Goal: Information Seeking & Learning: Check status

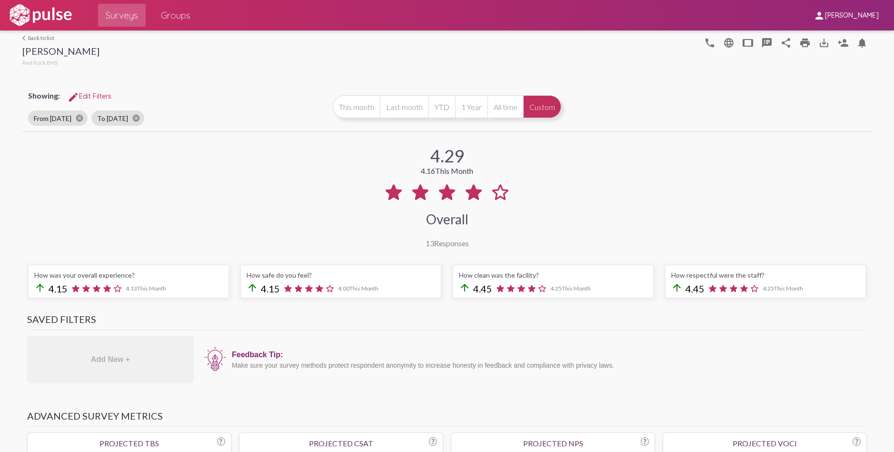
click at [32, 34] on link "arrow_back_ios back to list" at bounding box center [60, 37] width 77 height 7
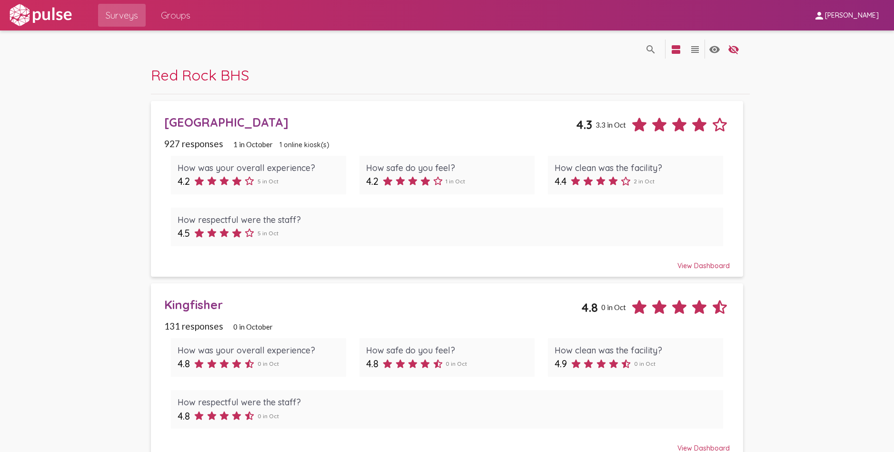
click at [214, 122] on div "[GEOGRAPHIC_DATA]" at bounding box center [370, 122] width 412 height 15
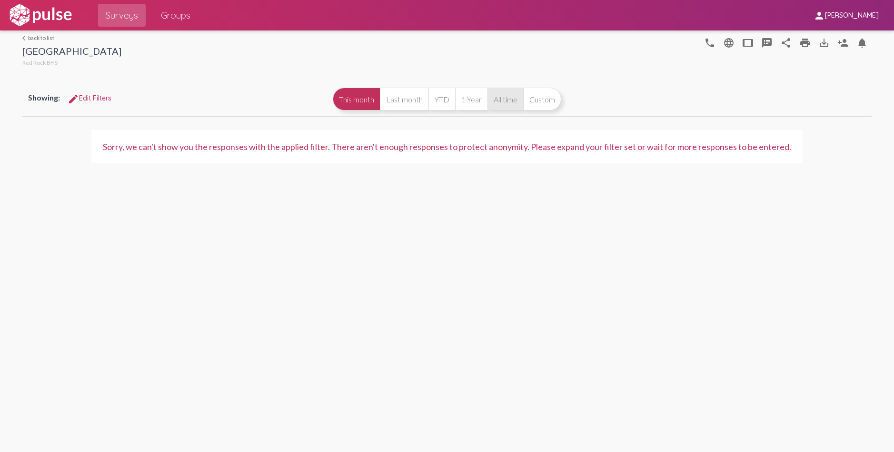
click at [505, 99] on button "All time" at bounding box center [505, 99] width 36 height 23
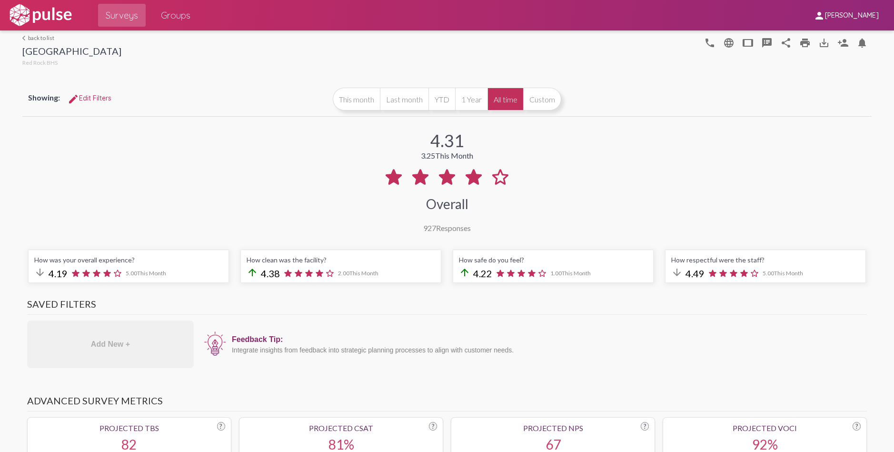
click at [47, 38] on link "arrow_back_ios back to list" at bounding box center [71, 37] width 99 height 7
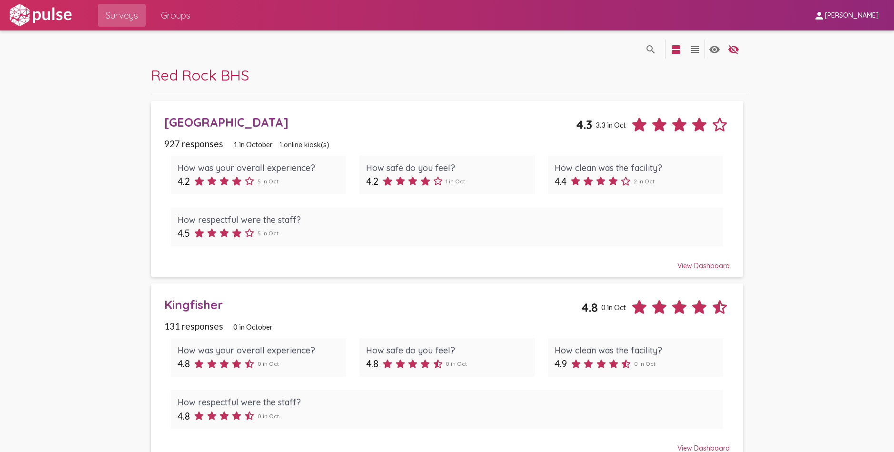
click at [198, 303] on div "Kingfisher" at bounding box center [372, 304] width 417 height 15
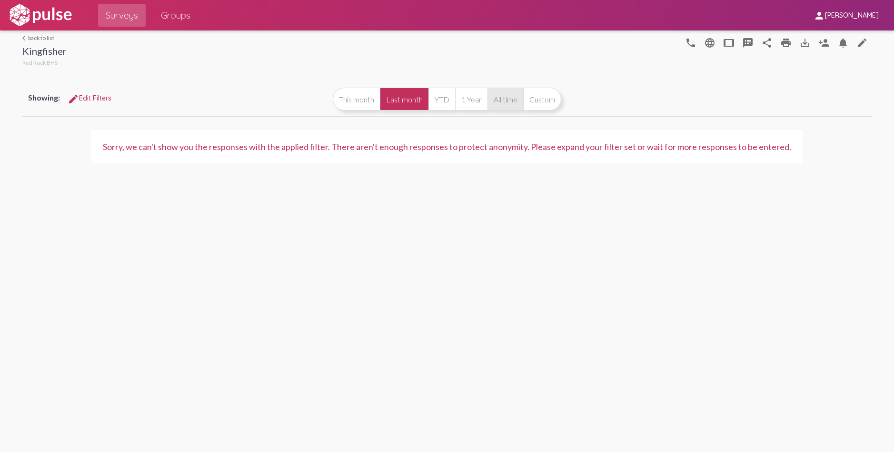
click at [499, 100] on button "All time" at bounding box center [505, 99] width 36 height 23
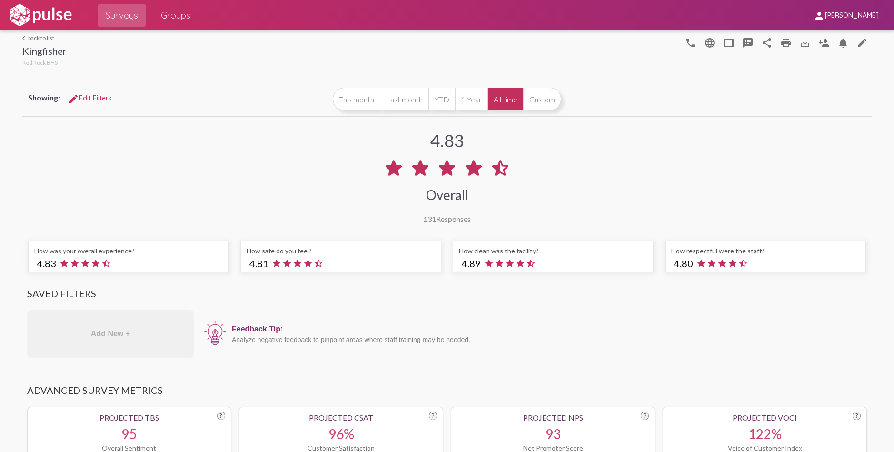
click at [47, 37] on link "arrow_back_ios back to list" at bounding box center [44, 37] width 44 height 7
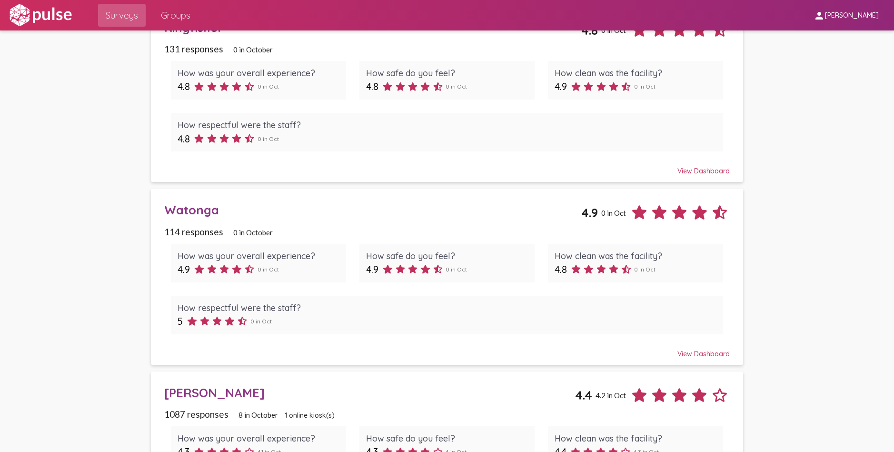
scroll to position [286, 0]
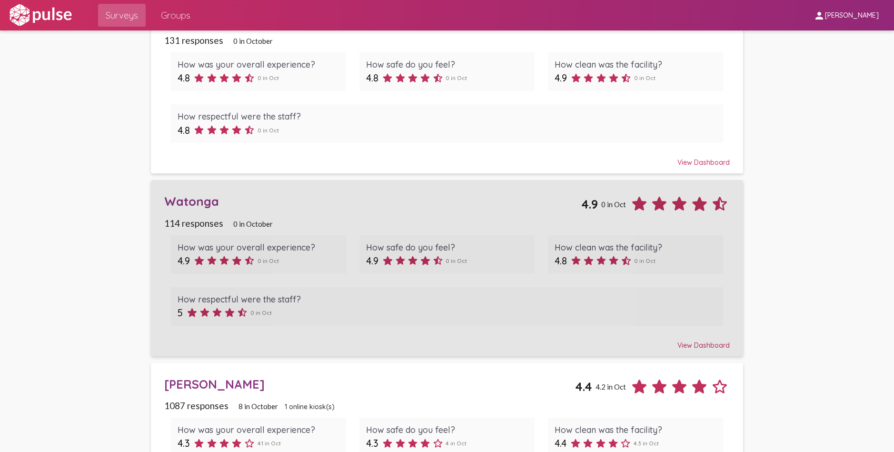
click at [205, 200] on div "Watonga" at bounding box center [372, 201] width 417 height 15
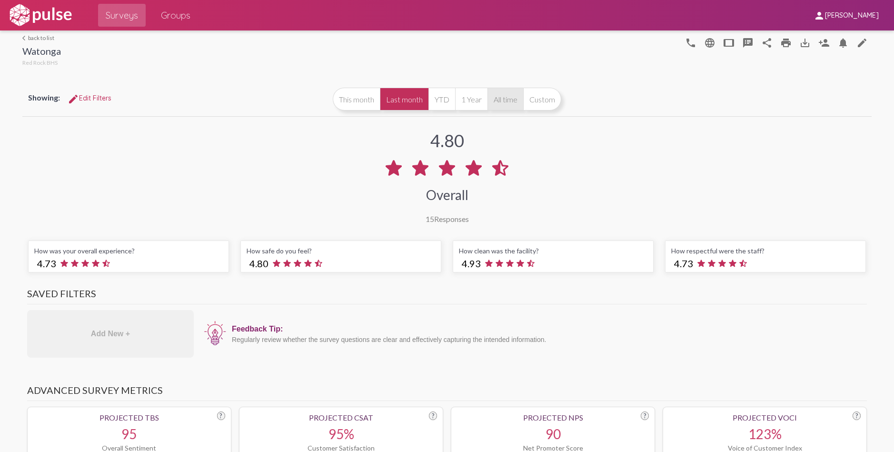
click at [511, 100] on button "All time" at bounding box center [505, 99] width 36 height 23
